Goal: Task Accomplishment & Management: Use online tool/utility

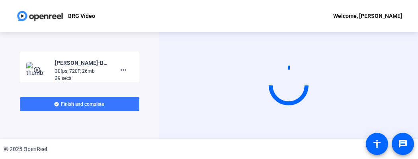
click at [318, 49] on div "Start Recording person Hide Overlay flip Flip Camera Camera" at bounding box center [288, 86] width 259 height 108
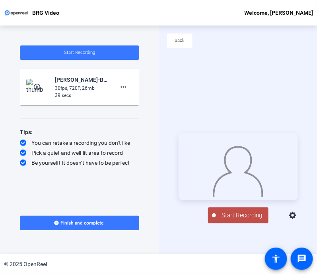
click at [86, 84] on div "30fps, 720P, 26mb" at bounding box center [81, 87] width 53 height 7
click at [127, 92] on span at bounding box center [123, 86] width 19 height 19
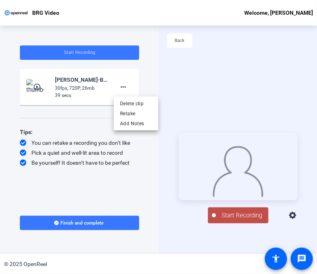
click at [39, 88] on div at bounding box center [158, 137] width 317 height 274
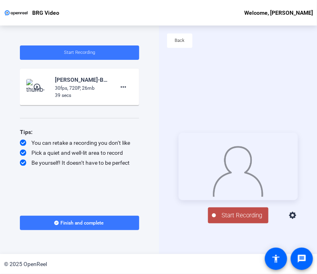
click at [39, 88] on mat-icon "play_circle_outline" at bounding box center [38, 87] width 10 height 8
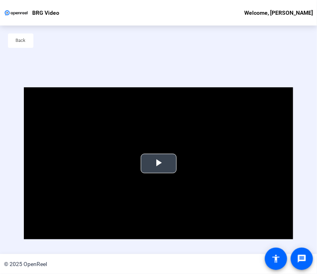
scroll to position [38, 0]
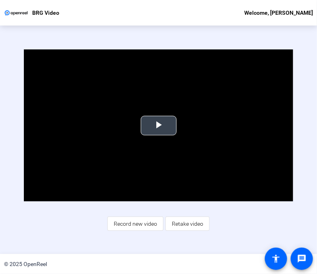
click at [159, 125] on span "Video Player" at bounding box center [159, 125] width 0 height 0
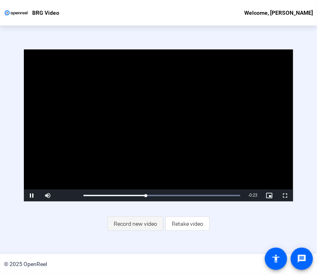
click at [146, 159] on span "Record new video" at bounding box center [135, 223] width 43 height 15
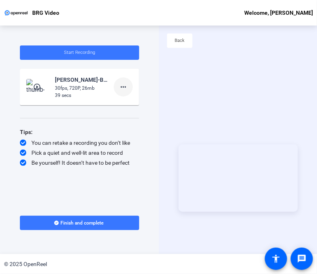
click at [121, 85] on mat-icon "more_horiz" at bounding box center [124, 87] width 10 height 10
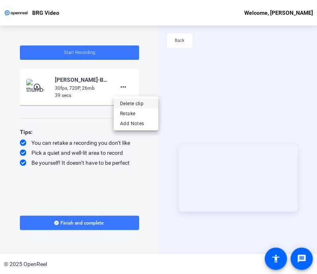
click at [131, 102] on span "Delete clip" at bounding box center [136, 103] width 32 height 10
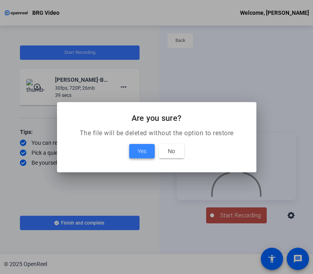
click at [137, 153] on span "Yes" at bounding box center [141, 151] width 9 height 10
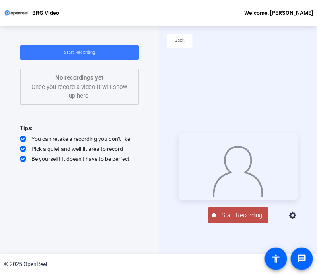
click at [219, 159] on span "Start Recording" at bounding box center [242, 215] width 53 height 9
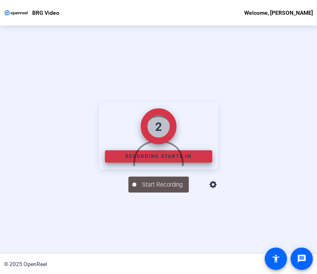
scroll to position [38, 0]
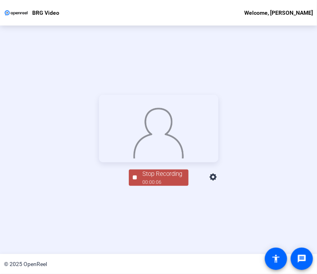
click at [152, 159] on div "Stop Recording" at bounding box center [163, 173] width 40 height 9
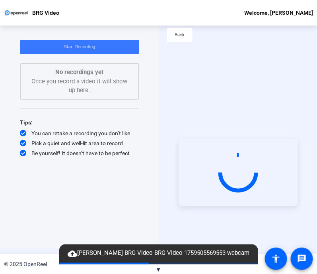
scroll to position [0, 0]
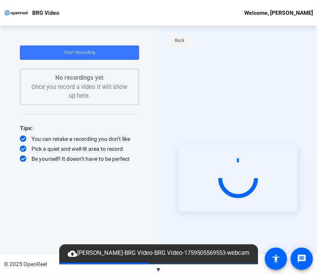
click at [184, 41] on span "Back" at bounding box center [180, 41] width 10 height 12
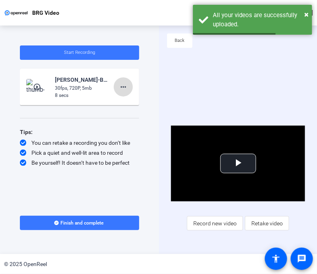
click at [123, 85] on mat-icon "more_horiz" at bounding box center [124, 87] width 10 height 10
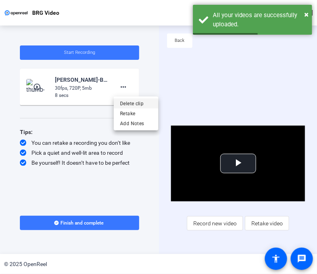
click at [137, 106] on span "Delete clip" at bounding box center [136, 103] width 32 height 10
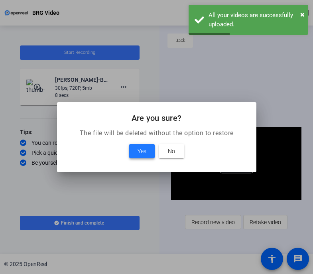
click at [142, 150] on span "Yes" at bounding box center [141, 151] width 9 height 10
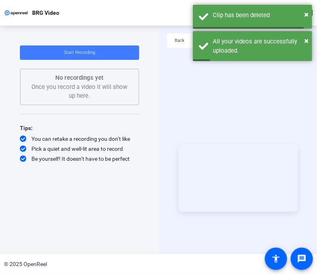
click at [110, 51] on span at bounding box center [79, 52] width 119 height 19
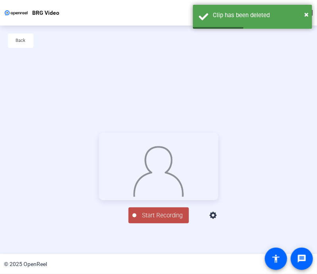
scroll to position [38, 0]
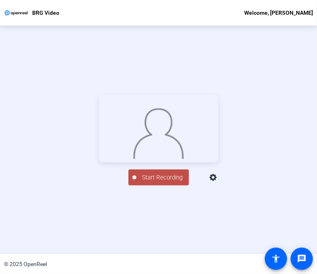
click at [140, 159] on span "Start Recording" at bounding box center [163, 177] width 53 height 9
click at [146, 159] on div "Stop Recording" at bounding box center [163, 173] width 40 height 9
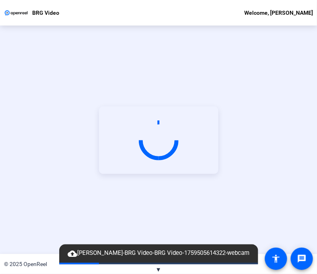
scroll to position [0, 0]
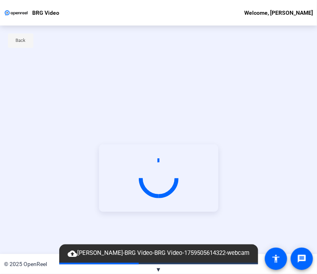
click at [26, 43] on span at bounding box center [20, 40] width 25 height 19
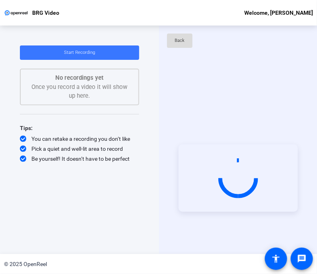
click at [190, 43] on span at bounding box center [179, 40] width 25 height 19
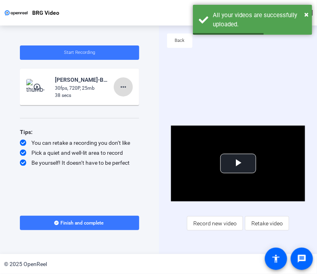
click at [129, 86] on span at bounding box center [123, 86] width 19 height 19
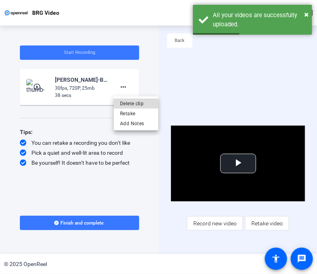
click at [136, 102] on span "Delete clip" at bounding box center [136, 103] width 32 height 10
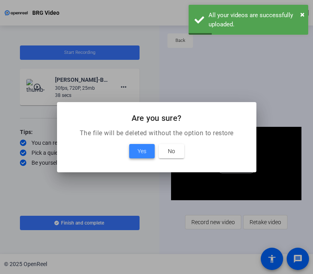
click at [137, 154] on span "Yes" at bounding box center [141, 151] width 9 height 10
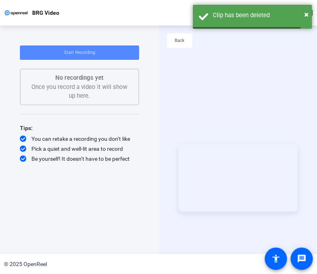
click at [112, 47] on span at bounding box center [79, 52] width 119 height 19
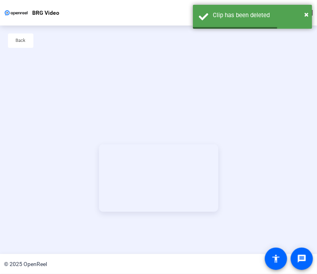
scroll to position [38, 0]
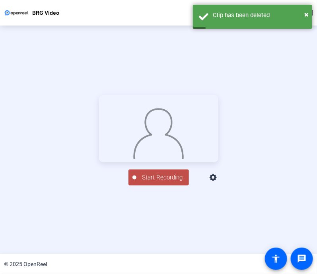
click at [165, 159] on span "Start Recording" at bounding box center [163, 177] width 53 height 9
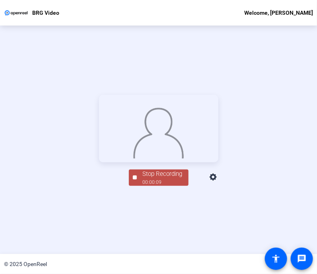
click at [165, 159] on div "Stop Recording" at bounding box center [163, 173] width 40 height 9
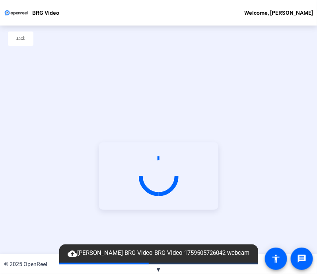
scroll to position [1, 0]
click at [25, 41] on span "Back" at bounding box center [21, 39] width 10 height 12
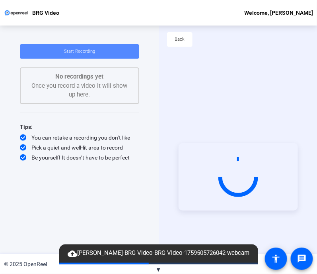
click at [56, 55] on span at bounding box center [79, 51] width 119 height 19
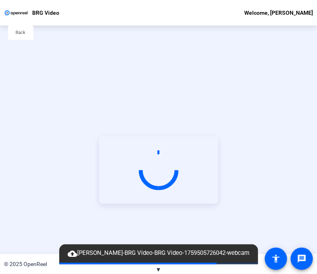
scroll to position [7, 0]
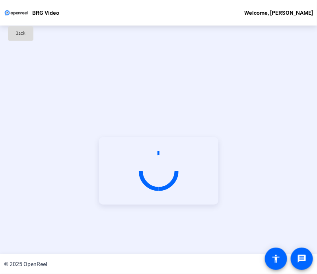
click at [30, 35] on span at bounding box center [20, 33] width 25 height 19
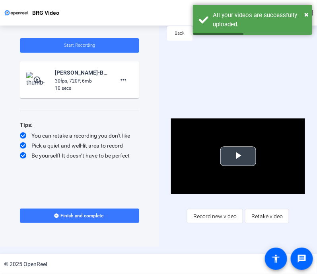
click at [239, 156] on span "Video Player" at bounding box center [239, 156] width 0 height 0
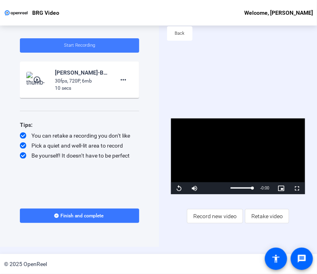
click at [121, 41] on span at bounding box center [79, 45] width 119 height 19
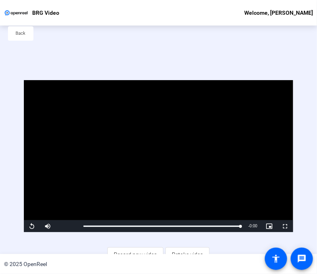
scroll to position [38, 0]
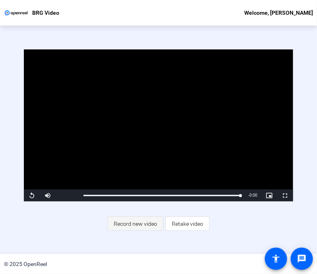
click at [131, 159] on span "Record new video" at bounding box center [135, 223] width 43 height 15
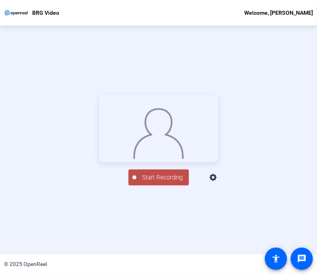
click at [159, 159] on span "Start Recording" at bounding box center [163, 177] width 53 height 9
click at [159, 159] on div "Stop Recording" at bounding box center [163, 173] width 40 height 9
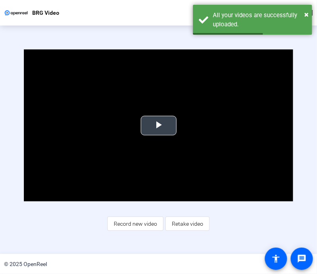
scroll to position [0, 0]
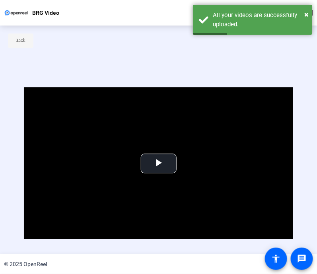
click at [27, 37] on span at bounding box center [20, 40] width 25 height 19
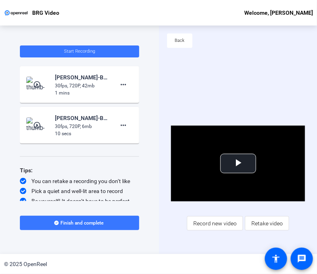
scroll to position [38, 0]
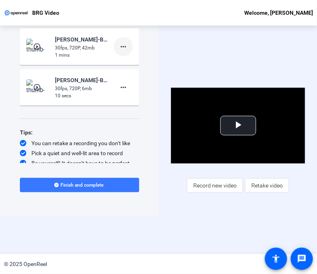
click at [114, 45] on span at bounding box center [123, 46] width 19 height 19
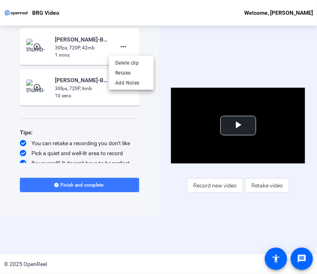
click at [41, 45] on div at bounding box center [158, 137] width 317 height 274
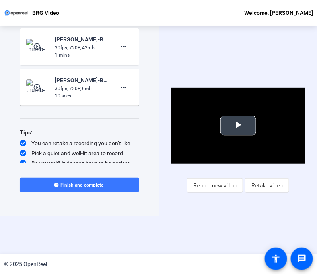
click at [239, 125] on span "Video Player" at bounding box center [239, 125] width 0 height 0
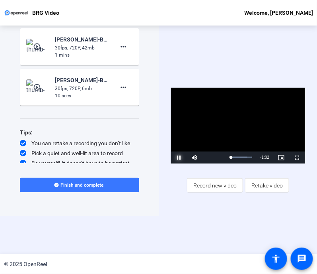
click at [179, 157] on span "Video Player" at bounding box center [179, 157] width 16 height 0
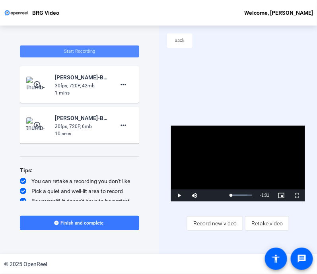
click at [98, 50] on span at bounding box center [79, 51] width 119 height 19
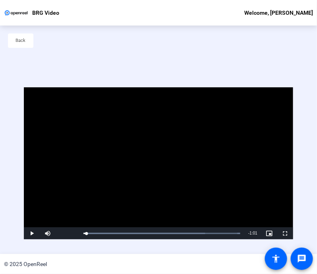
scroll to position [38, 0]
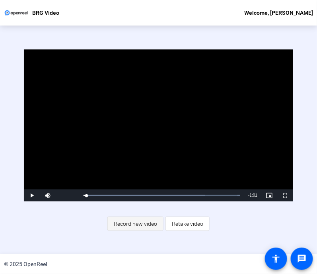
click at [130, 159] on span "Record new video" at bounding box center [135, 223] width 43 height 15
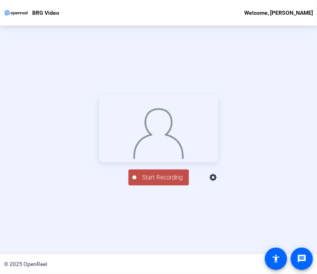
click at [149, 159] on button "Start Recording" at bounding box center [159, 177] width 61 height 16
click at [145, 159] on div "Stop Recording" at bounding box center [163, 173] width 40 height 9
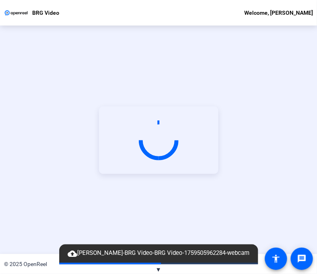
click at [158, 159] on span "▼" at bounding box center [159, 269] width 6 height 7
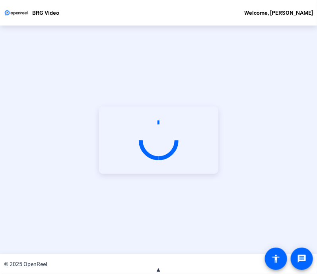
click at [157, 159] on span "▲" at bounding box center [159, 269] width 6 height 7
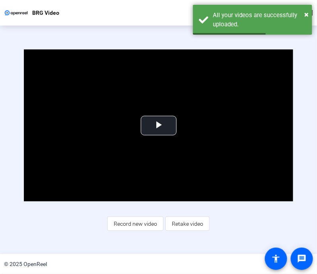
scroll to position [0, 0]
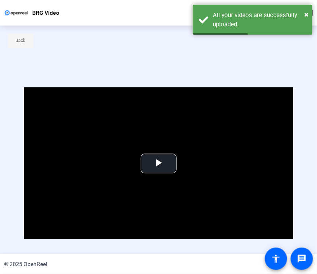
click at [14, 41] on span at bounding box center [20, 40] width 25 height 19
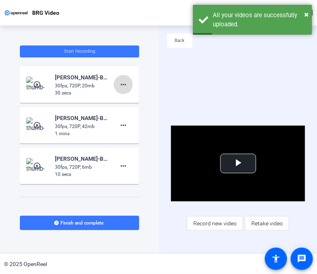
click at [119, 82] on mat-icon "more_horiz" at bounding box center [124, 85] width 10 height 10
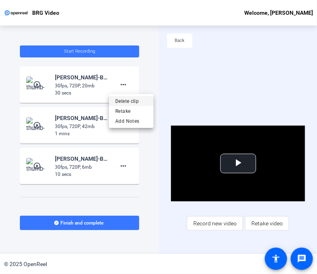
click at [131, 101] on span "Delete clip" at bounding box center [132, 101] width 32 height 10
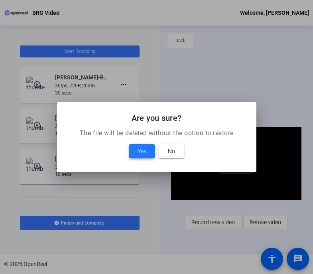
click at [142, 149] on span "Yes" at bounding box center [141, 151] width 9 height 10
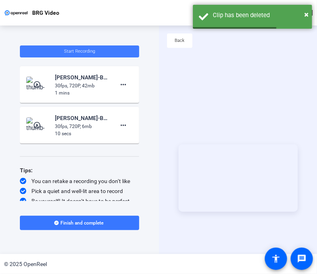
click at [106, 51] on span at bounding box center [79, 51] width 119 height 19
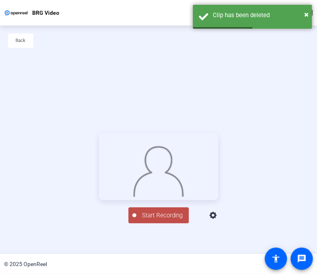
scroll to position [38, 0]
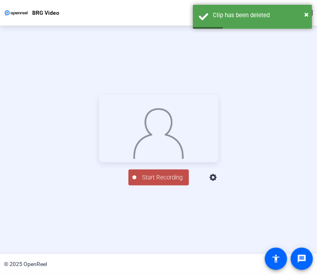
click at [153, 159] on button "Start Recording" at bounding box center [159, 177] width 61 height 16
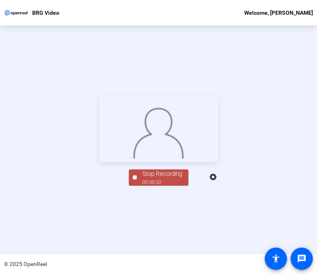
click at [153, 159] on div "Stop Recording" at bounding box center [163, 173] width 40 height 9
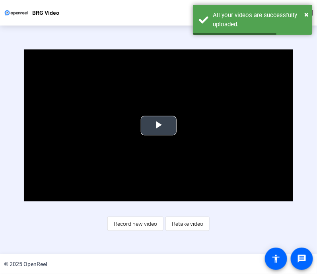
scroll to position [0, 0]
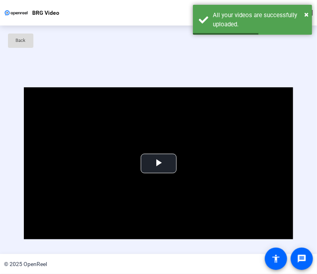
click at [22, 41] on span "Back" at bounding box center [21, 41] width 10 height 12
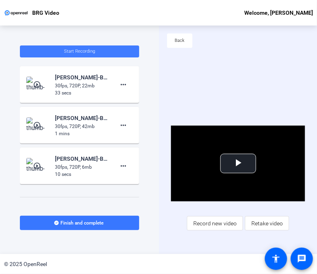
click at [95, 53] on span at bounding box center [79, 51] width 119 height 19
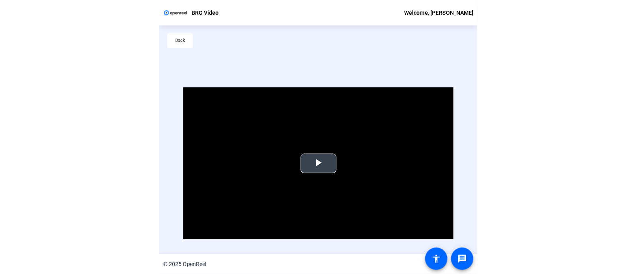
scroll to position [38, 0]
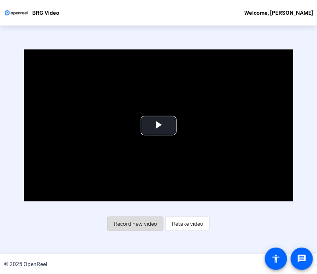
click at [137, 159] on span "Record new video" at bounding box center [135, 223] width 43 height 15
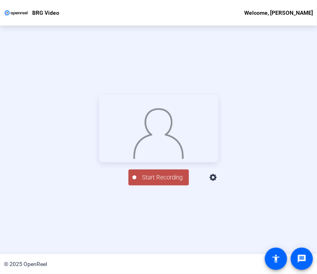
click at [151, 159] on span "Start Recording" at bounding box center [163, 177] width 53 height 9
click at [151, 159] on div "Stop Recording" at bounding box center [163, 173] width 40 height 9
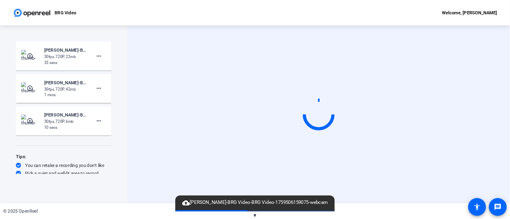
scroll to position [0, 0]
click at [168, 108] on div "Start Recording" at bounding box center [398, 143] width 478 height 223
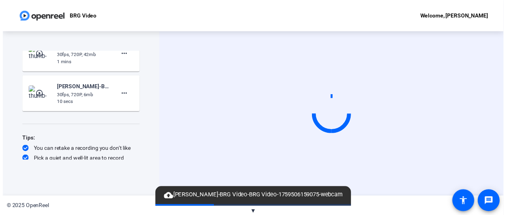
scroll to position [68, 0]
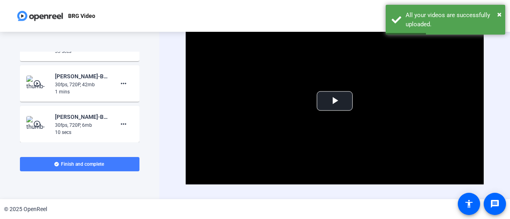
click at [54, 159] on span at bounding box center [79, 164] width 119 height 19
